Goal: Task Accomplishment & Management: Manage account settings

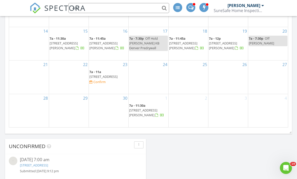
scroll to position [470, 297]
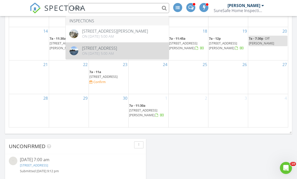
type input "4020"
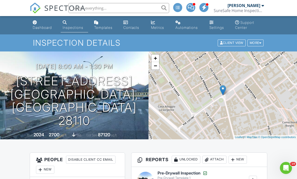
click at [54, 10] on span "SPECTORA" at bounding box center [64, 8] width 41 height 11
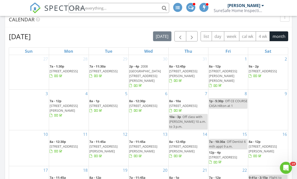
scroll to position [214, 0]
click at [192, 36] on span "button" at bounding box center [191, 37] width 6 height 6
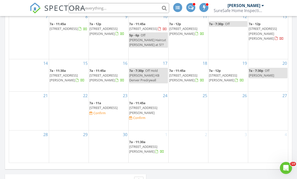
scroll to position [315, 0]
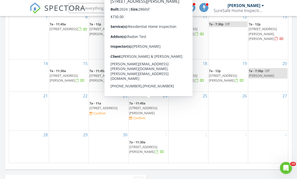
click at [157, 106] on span "4020 Lake Como Dr, Monroe 28110" at bounding box center [143, 110] width 28 height 9
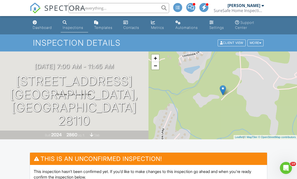
click at [0, 0] on div at bounding box center [0, 0] width 0 height 0
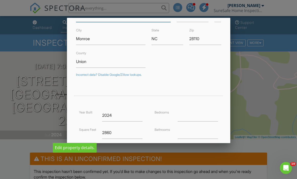
scroll to position [40, 0]
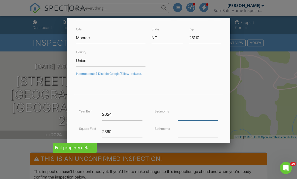
click at [200, 113] on input "number" at bounding box center [197, 114] width 40 height 12
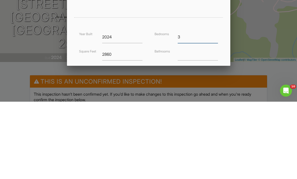
type input "3"
click at [203, 126] on input "number" at bounding box center [197, 132] width 40 height 12
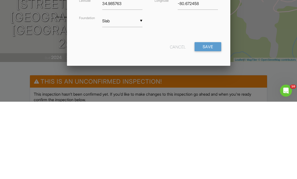
scroll to position [125, 0]
type input "4"
click at [211, 120] on input "Save" at bounding box center [207, 124] width 27 height 9
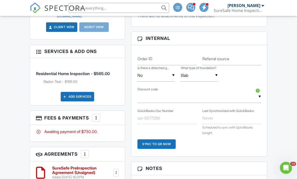
scroll to position [356, 0]
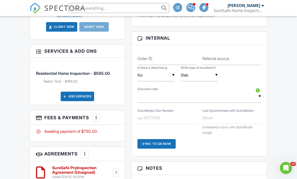
click at [99, 115] on div at bounding box center [95, 117] width 5 height 5
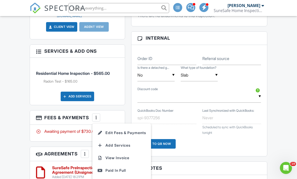
click at [134, 127] on li "Edit Fees & Payments" at bounding box center [121, 133] width 53 height 13
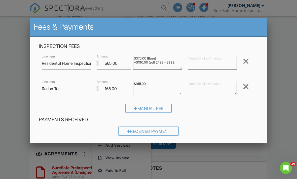
click at [125, 88] on input "165.00" at bounding box center [114, 89] width 34 height 12
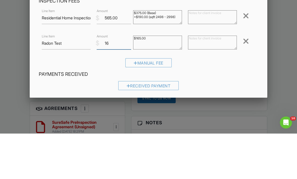
type input "1"
type input "0"
click at [168, 81] on textarea "$165.00" at bounding box center [157, 88] width 49 height 14
type textarea "$"
type textarea "Free Radon 3 Inspections"
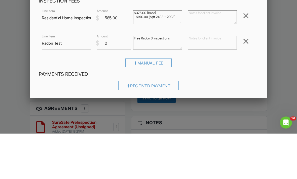
click at [144, 56] on textarea "$375.00 (Base) +$190.00 (sqft 2498 - 2998)" at bounding box center [157, 63] width 49 height 14
type textarea "$375.00 (Base) +$170.00 (sqft 2498 - 2998)"
click at [111, 57] on input "565.00" at bounding box center [114, 63] width 34 height 12
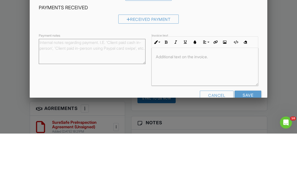
scroll to position [402, 0]
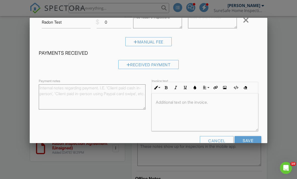
type input "545.00"
click at [254, 141] on input "Save" at bounding box center [247, 140] width 27 height 9
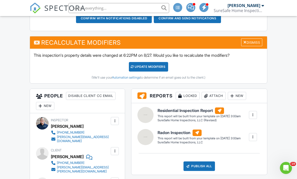
click at [157, 68] on div "UPDATE Modifiers" at bounding box center [148, 67] width 39 height 10
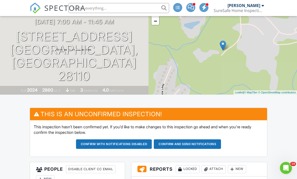
scroll to position [40, 0]
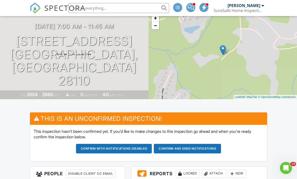
click at [152, 147] on button "Confirm and send notifications" at bounding box center [114, 149] width 76 height 10
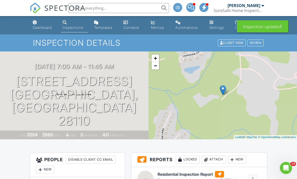
click at [60, 11] on span "SPECTORA" at bounding box center [64, 8] width 41 height 11
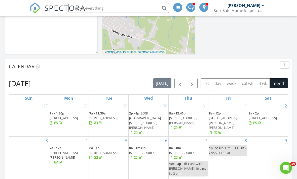
scroll to position [167, 0]
click at [192, 84] on span "button" at bounding box center [191, 83] width 6 height 6
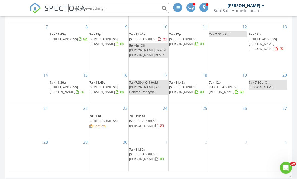
scroll to position [308, 0]
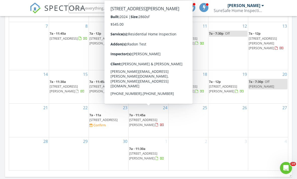
click at [155, 118] on span "4020 Lake Como Dr , Monroe 28110" at bounding box center [143, 122] width 28 height 9
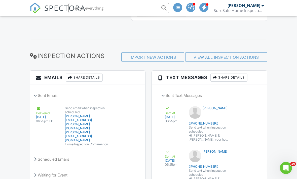
scroll to position [663, 0]
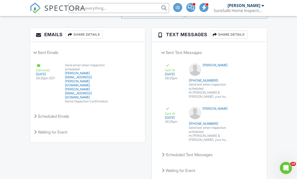
click at [40, 112] on div "Scheduled Emails" at bounding box center [87, 117] width 115 height 14
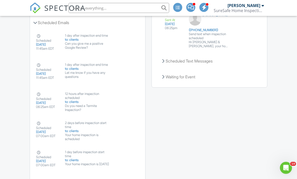
scroll to position [769, 0]
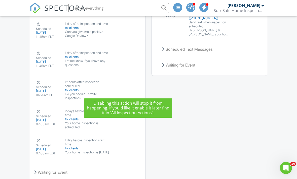
click at [134, 91] on button "Disable" at bounding box center [128, 96] width 22 height 10
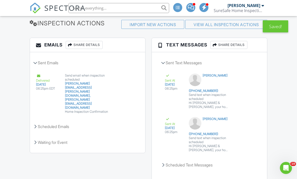
scroll to position [663, 0]
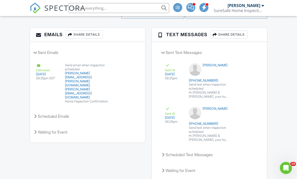
click at [62, 111] on div "Scheduled Emails" at bounding box center [87, 117] width 115 height 14
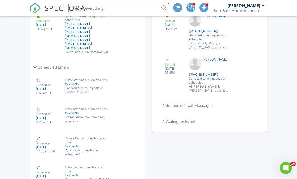
scroll to position [740, 0]
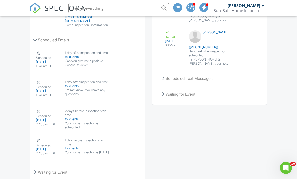
click at [58, 9] on span "SPECTORA" at bounding box center [64, 8] width 41 height 11
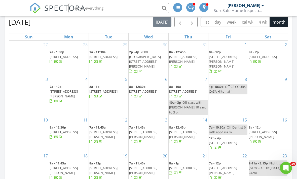
scroll to position [220, 0]
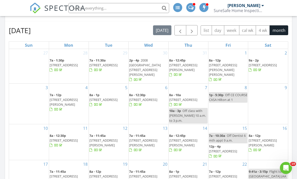
click at [194, 29] on span "button" at bounding box center [191, 30] width 6 height 6
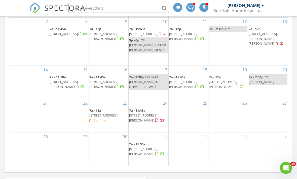
scroll to position [312, 0]
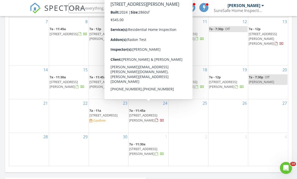
click at [153, 113] on span "[STREET_ADDRESS][PERSON_NAME]" at bounding box center [143, 117] width 28 height 9
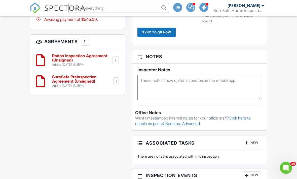
click at [174, 84] on textarea at bounding box center [198, 87] width 123 height 25
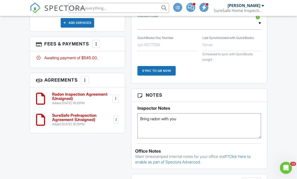
scroll to position [323, 0]
type textarea "Bring radon with you"
click at [60, 10] on span "SPECTORA" at bounding box center [64, 8] width 41 height 11
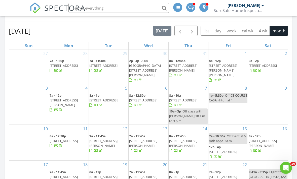
scroll to position [202, 0]
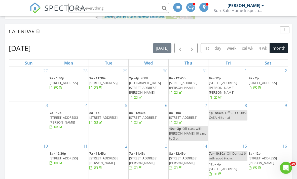
click at [192, 47] on span "button" at bounding box center [191, 48] width 6 height 6
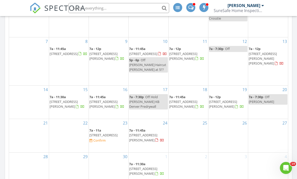
scroll to position [302, 0]
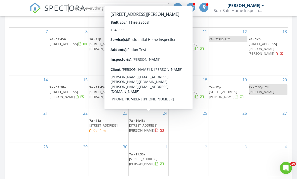
click at [153, 123] on span "[STREET_ADDRESS][PERSON_NAME]" at bounding box center [143, 127] width 28 height 9
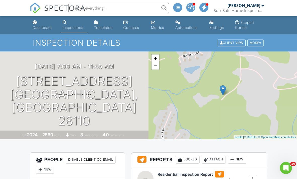
click at [109, 8] on input "text" at bounding box center [118, 8] width 101 height 10
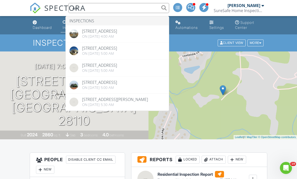
type input "A"
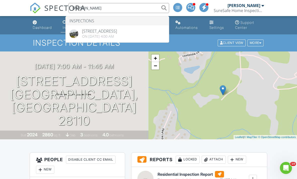
type input "Elkins"
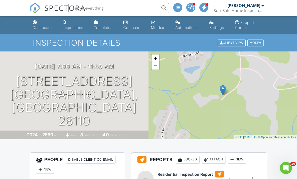
click at [124, 8] on input "text" at bounding box center [118, 8] width 101 height 10
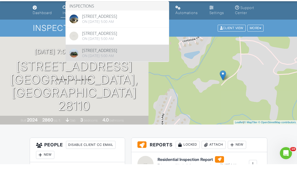
type input "Amodio"
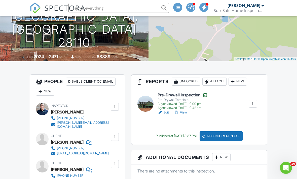
scroll to position [76, 0]
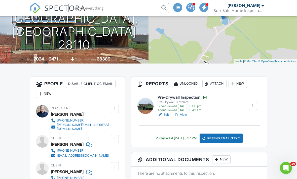
click at [117, 8] on input "text" at bounding box center [118, 8] width 101 height 10
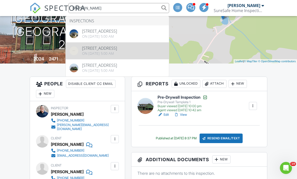
type input "Amodio"
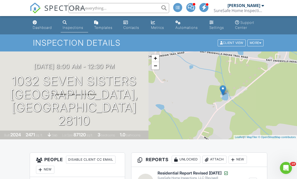
click at [133, 6] on input "text" at bounding box center [118, 8] width 101 height 10
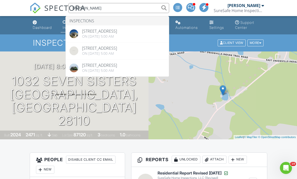
type input "Amodio"
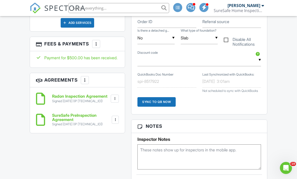
scroll to position [325, 0]
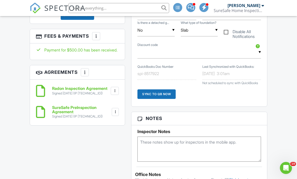
click at [61, 15] on link "SPECTORA" at bounding box center [58, 12] width 56 height 11
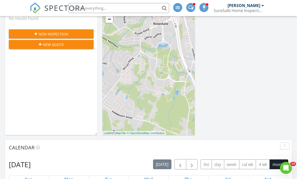
scroll to position [85, 0]
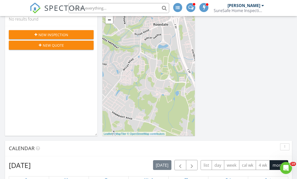
click at [135, 9] on input "text" at bounding box center [118, 8] width 101 height 10
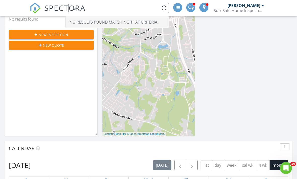
type input "G"
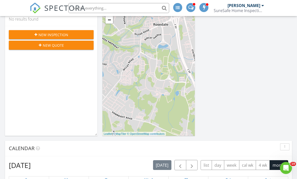
click at [55, 9] on span "SPECTORA" at bounding box center [64, 8] width 41 height 11
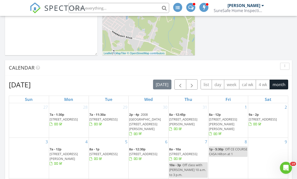
scroll to position [166, 0]
click at [190, 85] on span "button" at bounding box center [191, 85] width 6 height 6
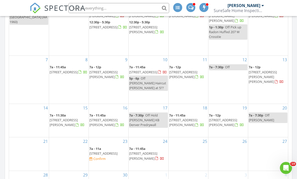
scroll to position [281, 0]
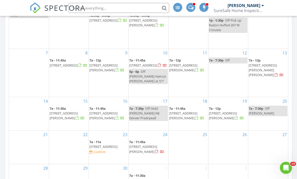
click at [127, 13] on input "text" at bounding box center [118, 8] width 101 height 10
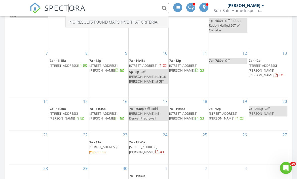
type input "2"
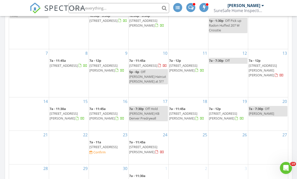
click at [66, 8] on div at bounding box center [117, 8] width 104 height 10
click at [55, 10] on span "SPECTORA" at bounding box center [64, 8] width 41 height 11
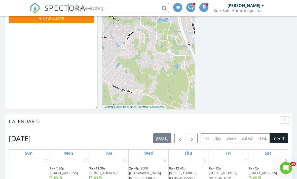
scroll to position [108, 0]
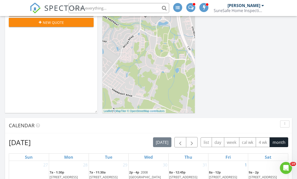
click at [193, 143] on span "button" at bounding box center [191, 142] width 6 height 6
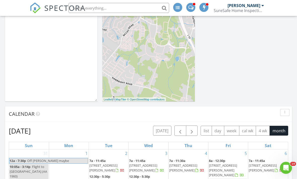
scroll to position [120, 0]
click at [192, 133] on span "button" at bounding box center [191, 131] width 6 height 6
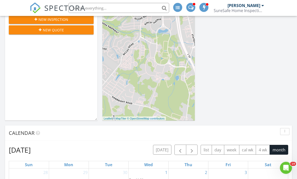
scroll to position [101, 0]
click at [181, 152] on span "button" at bounding box center [180, 150] width 6 height 6
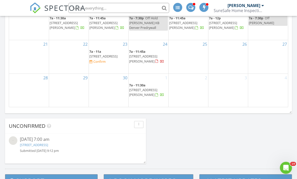
scroll to position [371, 0]
click at [55, 6] on span "SPECTORA" at bounding box center [64, 8] width 41 height 11
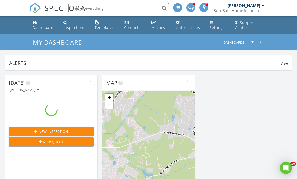
scroll to position [470, 297]
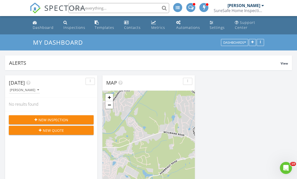
click at [123, 5] on input "text" at bounding box center [118, 8] width 101 height 10
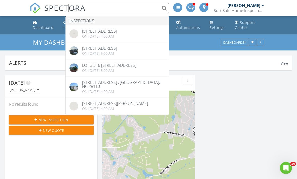
type input "C"
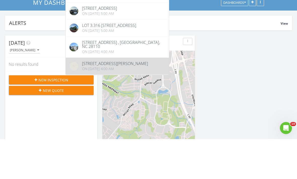
type input "[PERSON_NAME]"
